Goal: Task Accomplishment & Management: Manage account settings

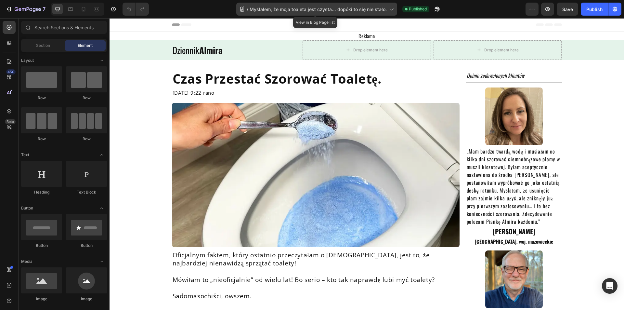
click at [310, 9] on span "Myślałem, że moja toaleta jest czysta… dopóki to się nie stało." at bounding box center [318, 9] width 137 height 7
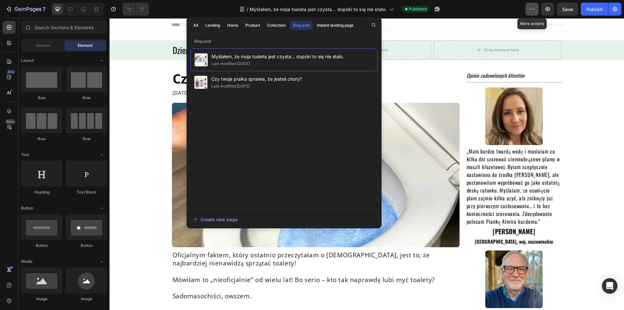
click at [532, 8] on icon "button" at bounding box center [532, 9] width 7 height 7
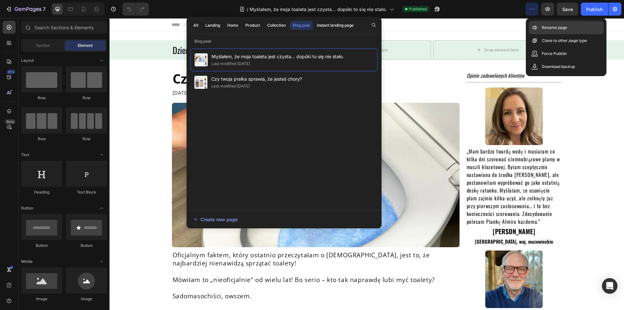
click at [540, 34] on div "Rename page" at bounding box center [566, 40] width 75 height 13
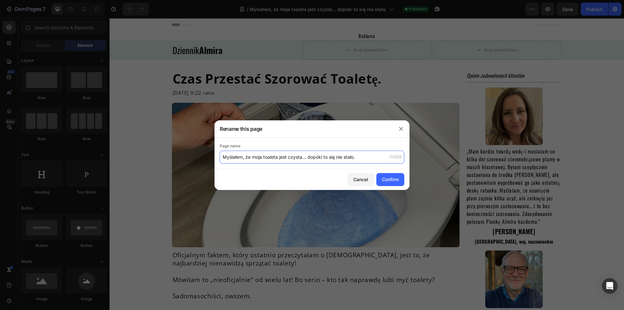
click at [250, 156] on input "Myślałem, że moja toaleta jest czysta… dopóki to się nie stało." at bounding box center [312, 156] width 185 height 13
click at [237, 156] on input "Myślałem, że moja toaleta jest czysta… dopóki to się nie stało." at bounding box center [312, 156] width 185 height 13
type input "Myślałam, że moja toaleta jest czysta… dopóki to się nie stało."
click at [384, 177] on div "Confirm" at bounding box center [390, 179] width 17 height 7
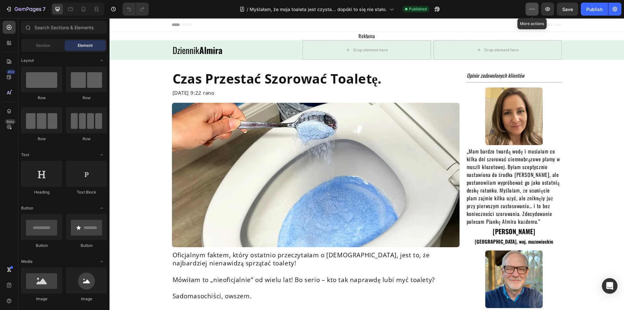
click at [528, 7] on button "button" at bounding box center [532, 9] width 13 height 13
click at [615, 6] on icon "button" at bounding box center [615, 9] width 7 height 7
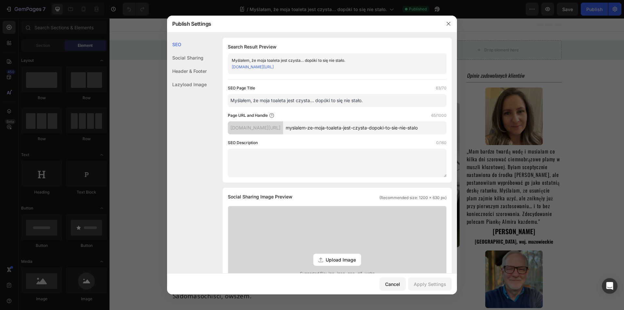
click at [333, 127] on input "myslalem-ze-moja-toaleta-jest-czysta-dopoki-to-sie-nie-stalo" at bounding box center [364, 127] width 163 height 13
drag, startPoint x: 369, startPoint y: 130, endPoint x: 479, endPoint y: 133, distance: 110.6
click at [479, 133] on div "Publish Settings SEO Social Sharing Header & Footer Lazyload Image SEO Search R…" at bounding box center [312, 155] width 624 height 310
type input "myslalam-ze-moja-toaleta-jest-czysta-dopoki-to-sie-nie-stalo"
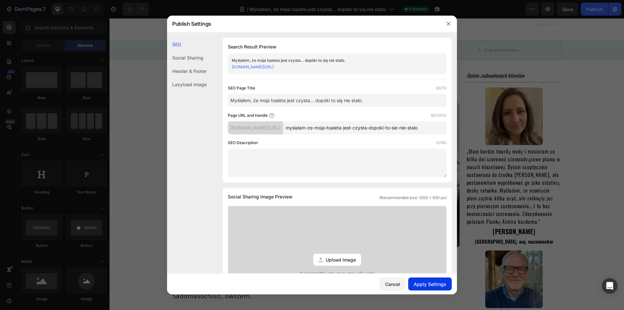
click at [442, 283] on div "Apply Settings" at bounding box center [430, 284] width 33 height 7
click at [493, 68] on div at bounding box center [312, 155] width 624 height 310
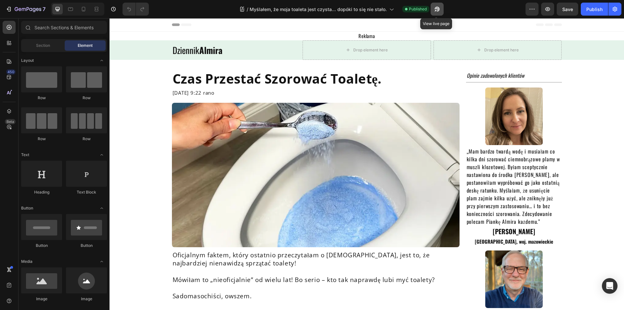
click at [434, 8] on icon "button" at bounding box center [437, 9] width 7 height 7
click at [592, 8] on div "Publish" at bounding box center [594, 9] width 16 height 7
click at [601, 11] on button "Publish" at bounding box center [594, 9] width 27 height 13
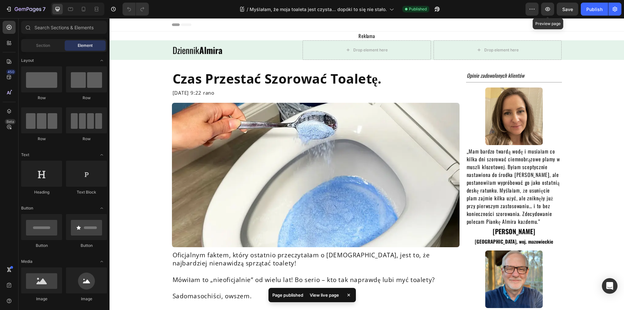
drag, startPoint x: 613, startPoint y: 11, endPoint x: 454, endPoint y: 11, distance: 158.9
click at [454, 11] on div "7 Version history / Myślałam, że moja toaleta jest czysta… dopóki to się nie st…" at bounding box center [312, 9] width 624 height 19
click at [434, 7] on icon "button" at bounding box center [437, 9] width 7 height 7
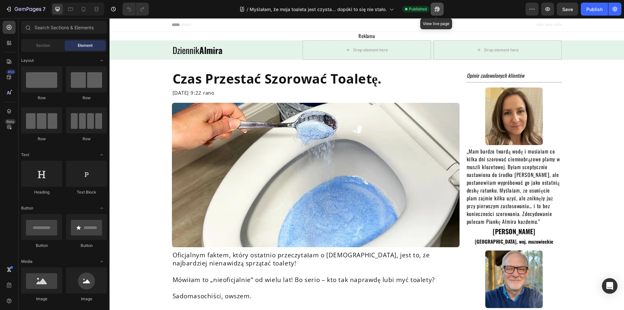
click at [439, 10] on icon "button" at bounding box center [437, 9] width 7 height 7
click at [27, 8] on icon "button" at bounding box center [28, 10] width 27 height 6
